Goal: Task Accomplishment & Management: Use online tool/utility

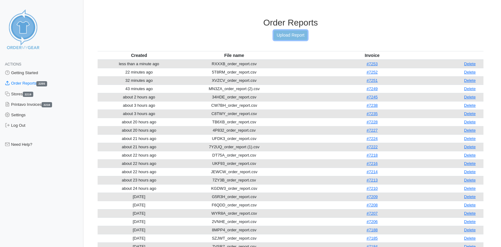
click at [298, 34] on link "Upload Report" at bounding box center [290, 35] width 33 height 10
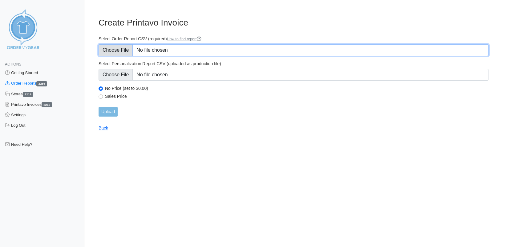
click at [126, 49] on input "Select Order Report CSV (required) How to find report" at bounding box center [294, 50] width 390 height 12
type input "C:\fakepath\U9MSQ_order_report.csv"
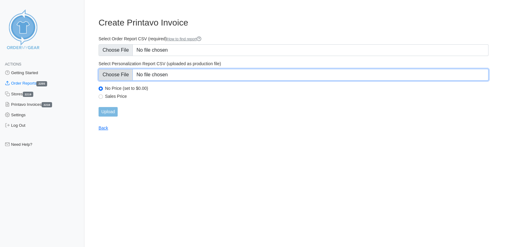
click at [115, 75] on input "Select Personalization Report CSV (uploaded as production file)" at bounding box center [294, 75] width 390 height 12
type input "C:\fakepath\U9MSQ_personalization_report.csv"
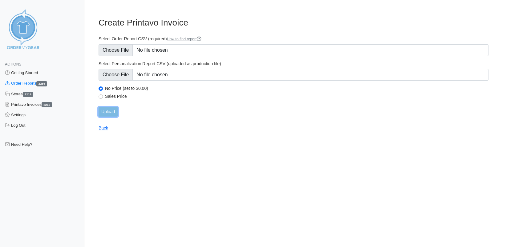
click at [109, 111] on input "Upload" at bounding box center [108, 112] width 19 height 10
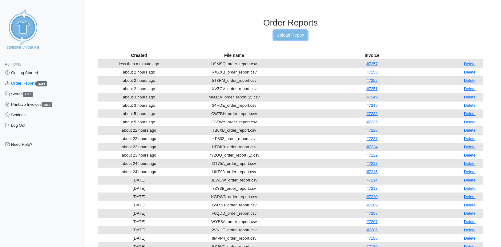
click at [284, 36] on link "Upload Report" at bounding box center [290, 35] width 33 height 10
click at [282, 36] on link "Upload Report" at bounding box center [290, 35] width 33 height 10
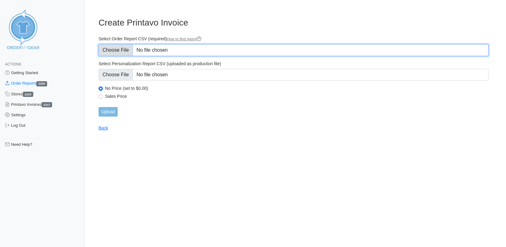
click at [127, 51] on input "Select Order Report CSV (required) How to find report" at bounding box center [294, 50] width 390 height 12
type input "C:\fakepath\MN3ZA_order_report (3).csv"
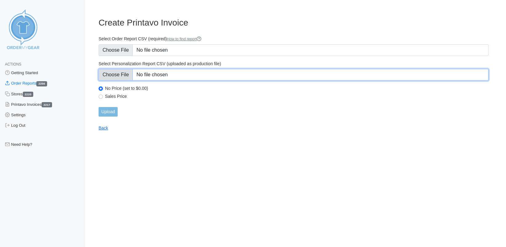
click at [116, 74] on input "Select Personalization Report CSV (uploaded as production file)" at bounding box center [294, 75] width 390 height 12
type input "C:\fakepath\MN3ZA_personalization_report (2).csv"
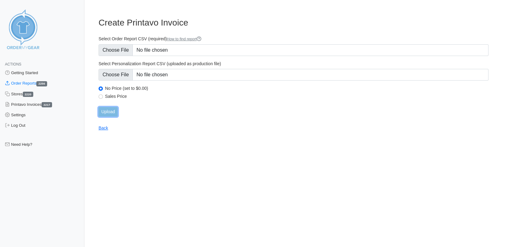
click at [114, 113] on input "Upload" at bounding box center [108, 112] width 19 height 10
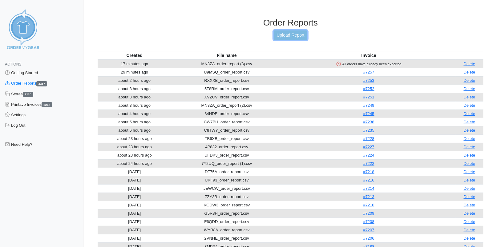
click at [294, 35] on link "Upload Report" at bounding box center [290, 35] width 33 height 10
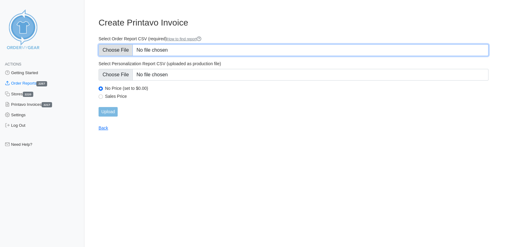
click at [121, 51] on input "Select Order Report CSV (required) How to find report" at bounding box center [294, 50] width 390 height 12
type input "C:\fakepath\HW383_order_report.csv"
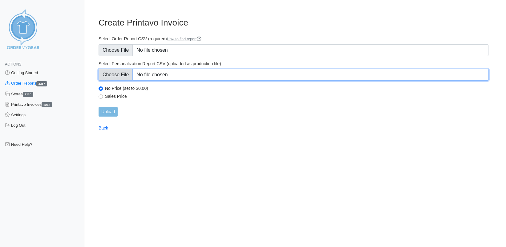
click at [114, 72] on input "Select Personalization Report CSV (uploaded as production file)" at bounding box center [294, 75] width 390 height 12
type input "C:\fakepath\HW383_personalization_report.csv"
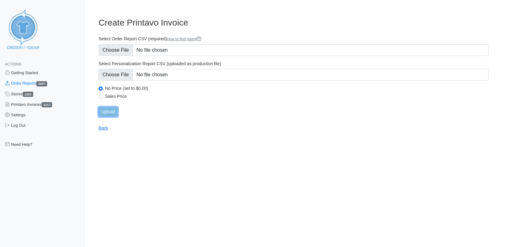
click at [106, 111] on input "Upload" at bounding box center [108, 112] width 19 height 10
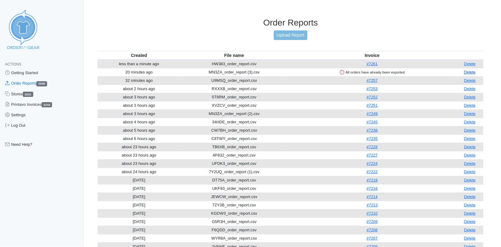
click at [470, 72] on link "Delete" at bounding box center [470, 72] width 12 height 5
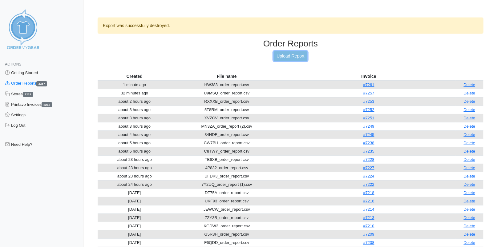
click at [292, 59] on link "Upload Report" at bounding box center [290, 56] width 33 height 10
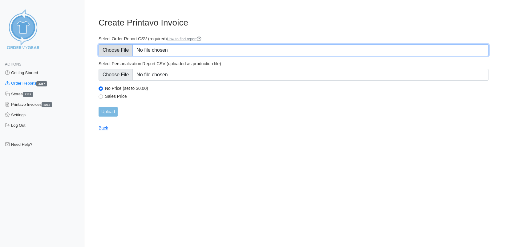
click at [124, 50] on input "Select Order Report CSV (required) How to find report" at bounding box center [294, 50] width 390 height 12
type input "C:\fakepath\XHBXA_order_report.csv"
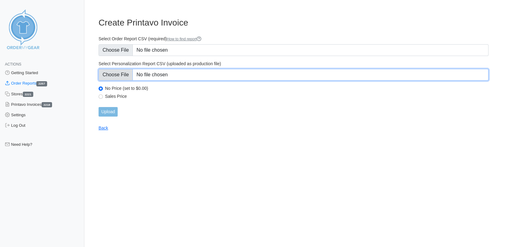
click at [123, 75] on input "Select Personalization Report CSV (uploaded as production file)" at bounding box center [294, 75] width 390 height 12
type input "C:\fakepath\XHBXA_personalization_report.csv"
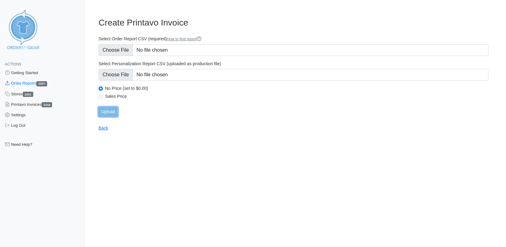
click at [109, 112] on input "Upload" at bounding box center [108, 112] width 19 height 10
